Goal: Information Seeking & Learning: Learn about a topic

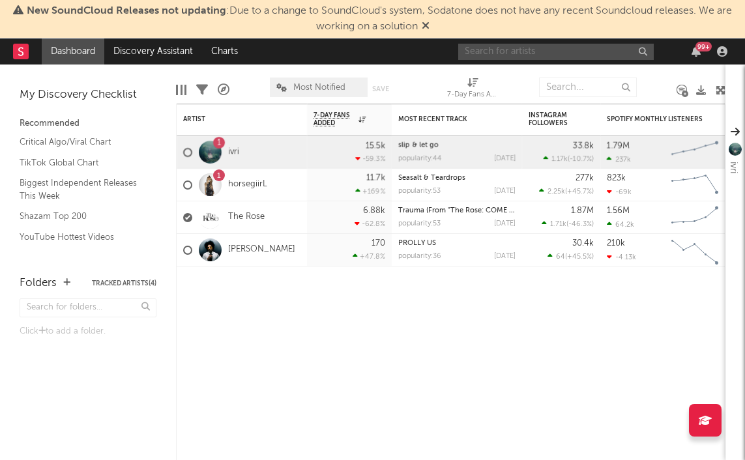
click at [529, 44] on input "text" at bounding box center [556, 52] width 196 height 16
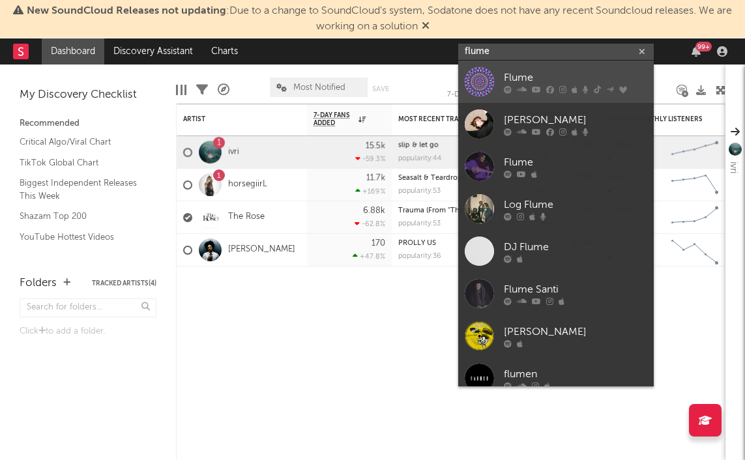
type input "flume"
click at [516, 72] on div "Flume" at bounding box center [575, 78] width 143 height 16
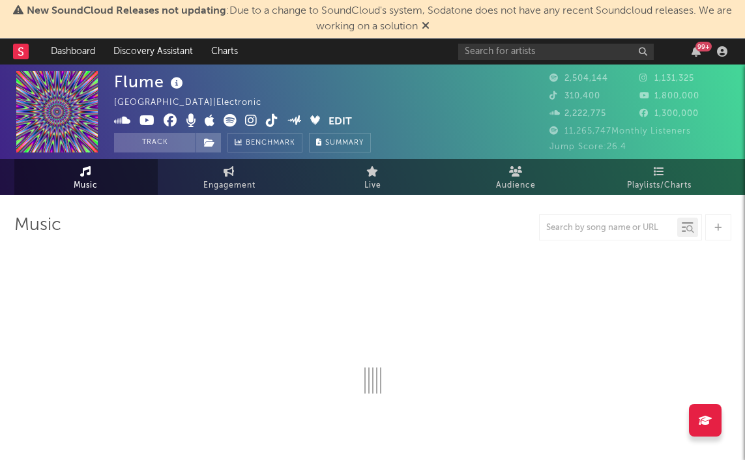
select select "6m"
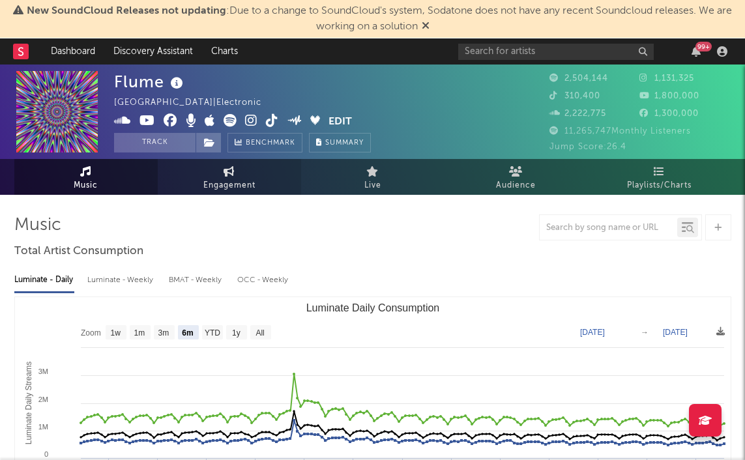
click at [247, 177] on link "Engagement" at bounding box center [229, 177] width 143 height 36
select select "1w"
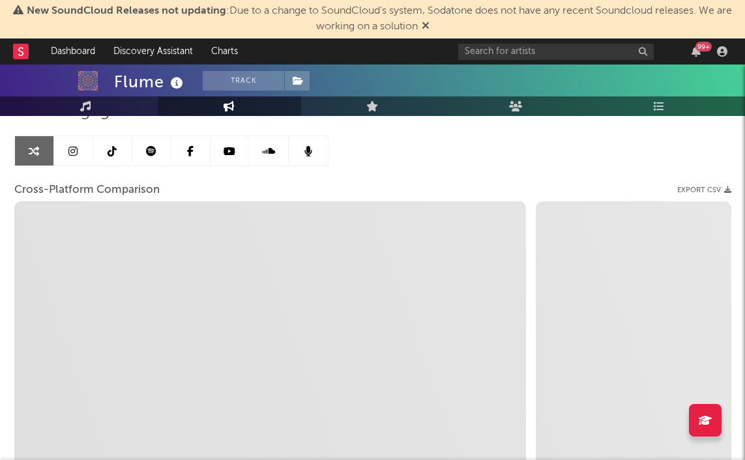
scroll to position [115, 0]
select select "1m"
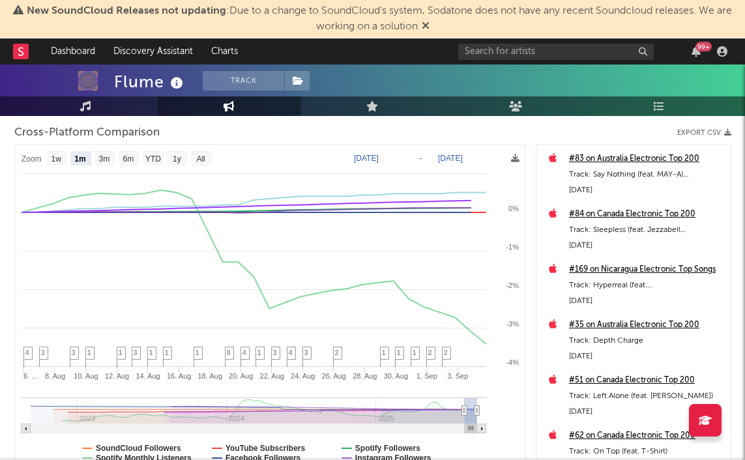
scroll to position [78, 0]
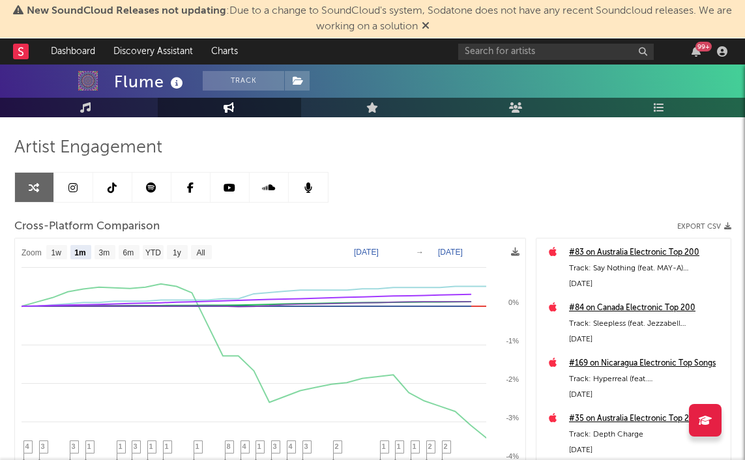
click at [113, 186] on icon at bounding box center [112, 188] width 9 height 10
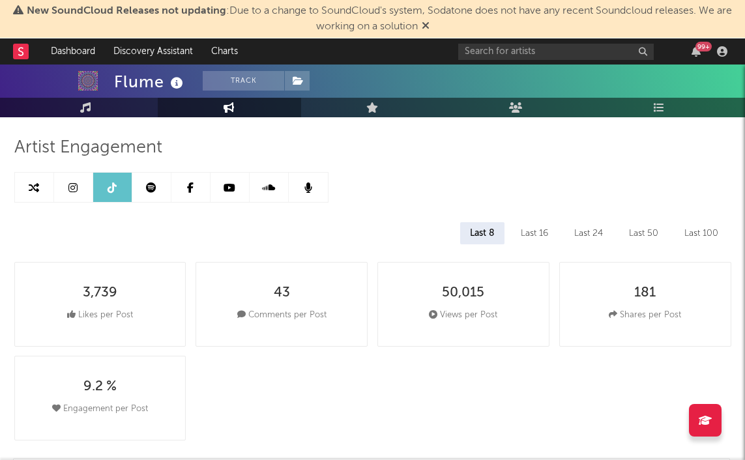
select select "6m"
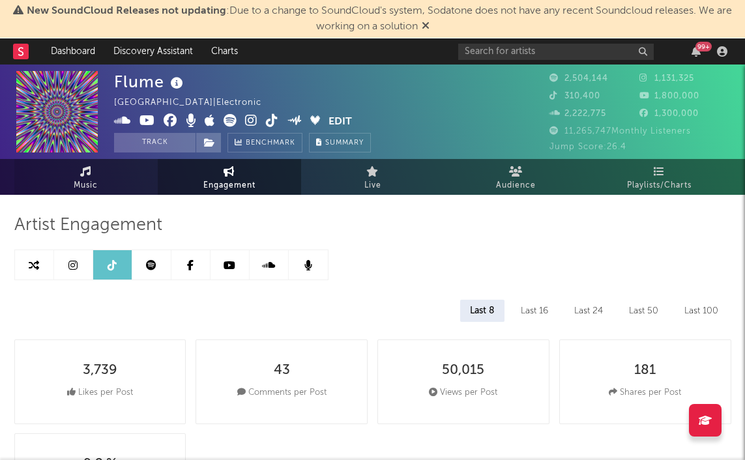
click at [95, 179] on span "Music" at bounding box center [86, 186] width 24 height 16
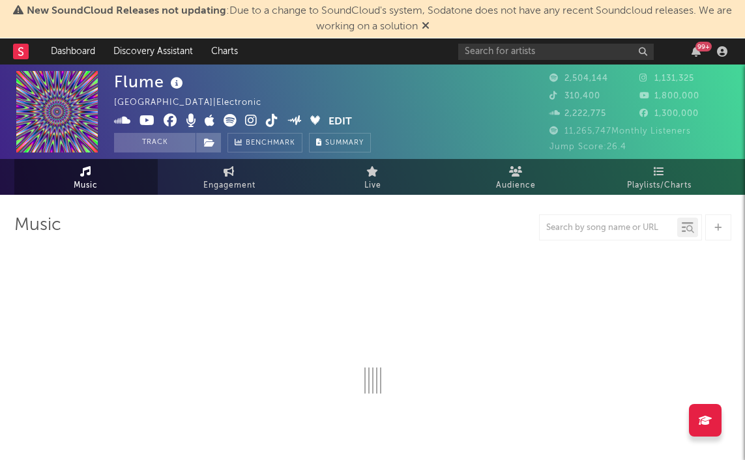
select select "6m"
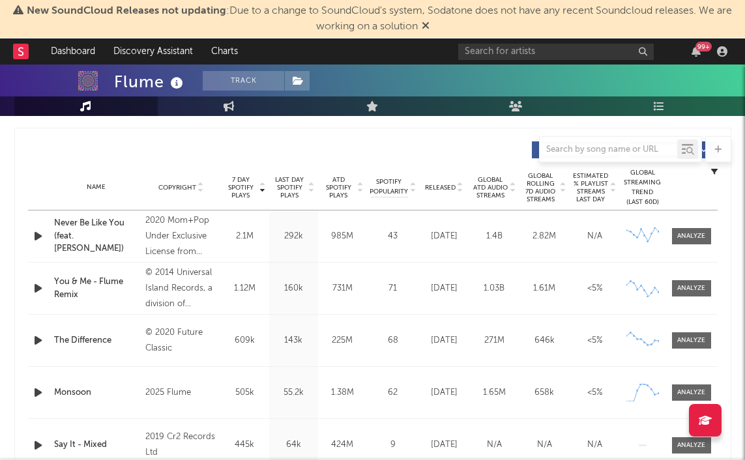
scroll to position [505, 0]
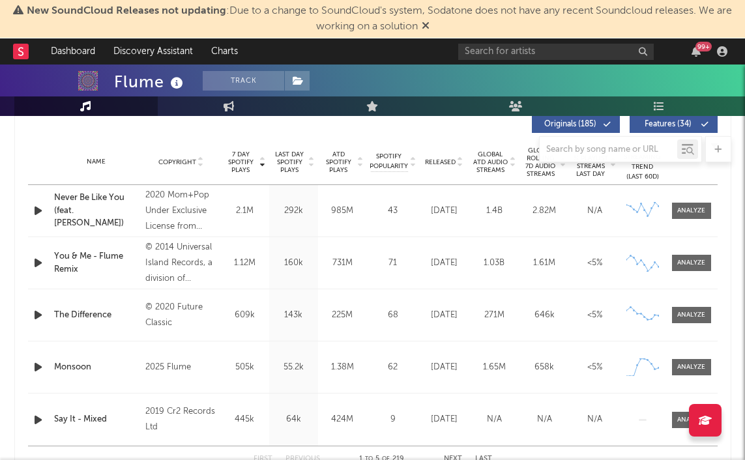
click at [72, 367] on div "Monsoon" at bounding box center [96, 367] width 85 height 13
click at [681, 362] on div at bounding box center [691, 367] width 28 height 10
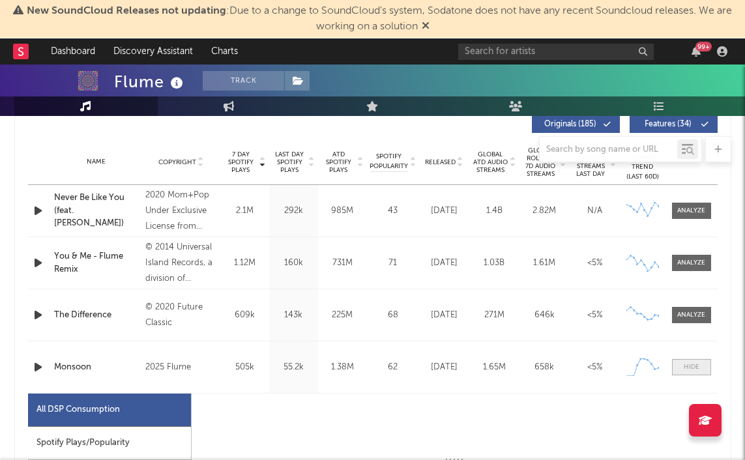
select select "1w"
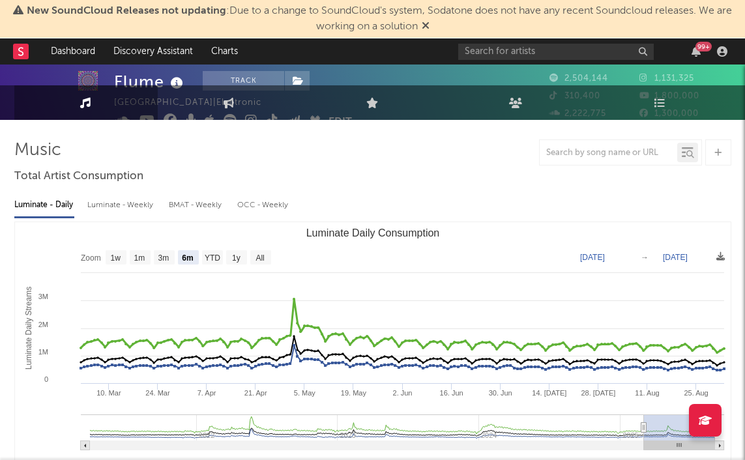
scroll to position [0, 0]
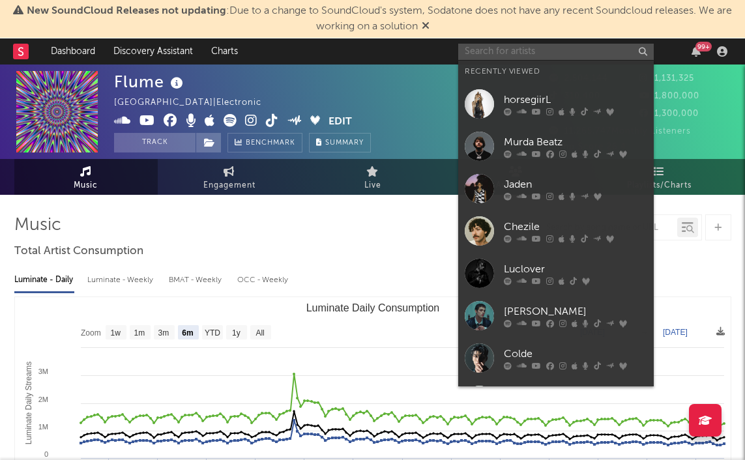
click at [498, 55] on input "text" at bounding box center [556, 52] width 196 height 16
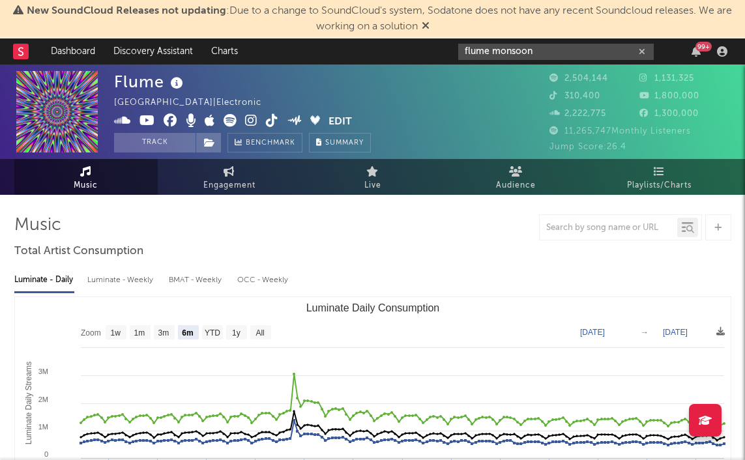
type input "flume monsoon"
click at [163, 139] on button "Track" at bounding box center [154, 143] width 81 height 20
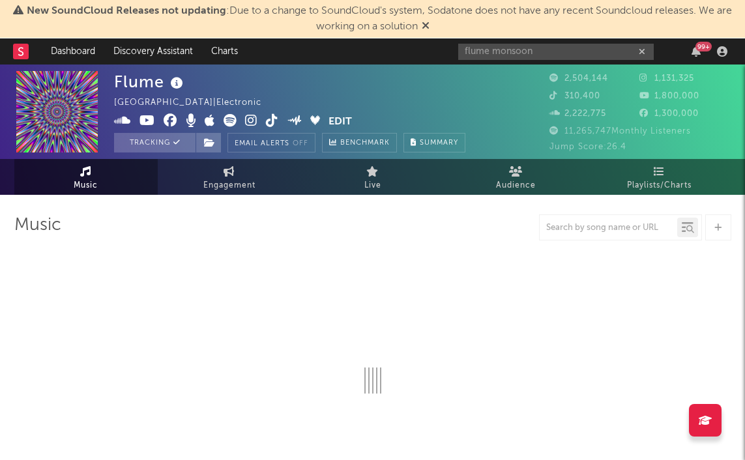
select select "6m"
